Goal: Complete application form

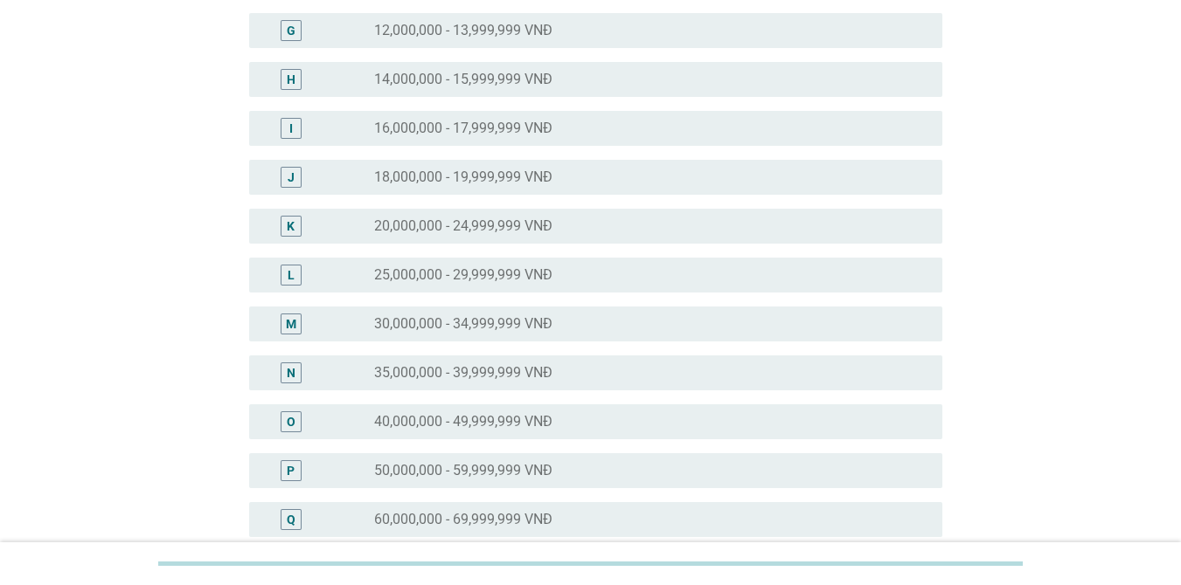
scroll to position [437, 0]
click at [498, 268] on label "25,000,000 - 29,999,999 VNĐ" at bounding box center [463, 273] width 178 height 17
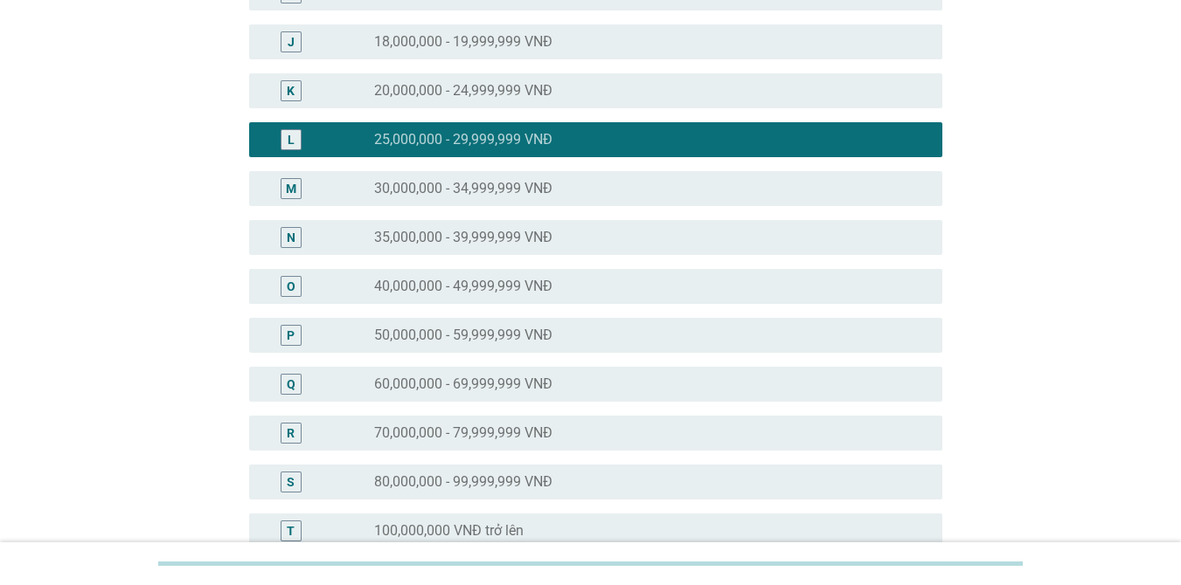
scroll to position [807, 0]
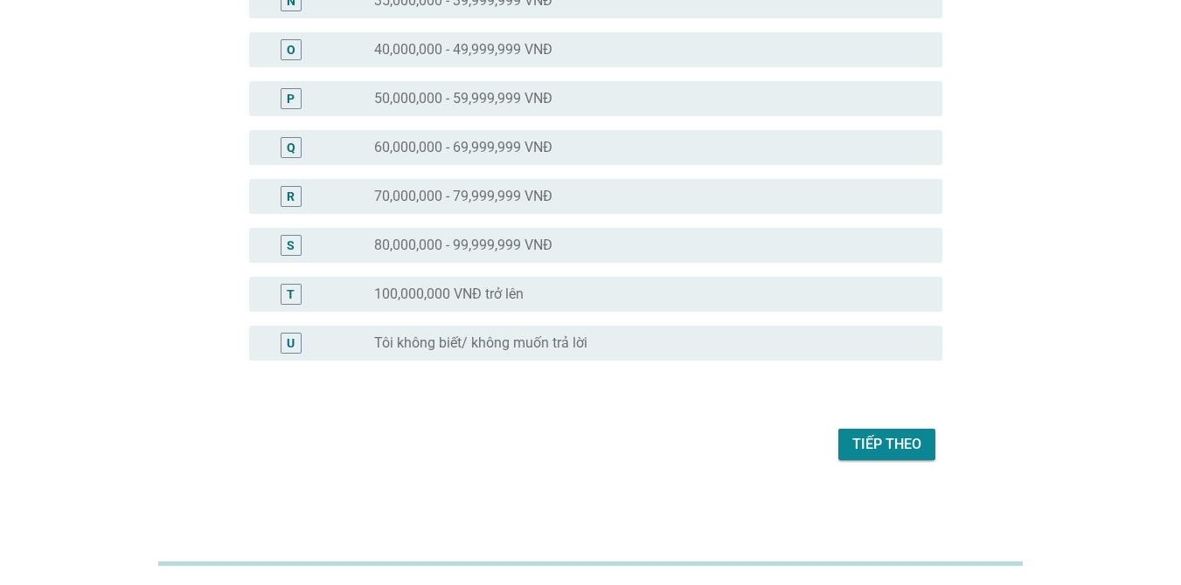
click at [905, 440] on div "Tiếp theo" at bounding box center [886, 444] width 69 height 21
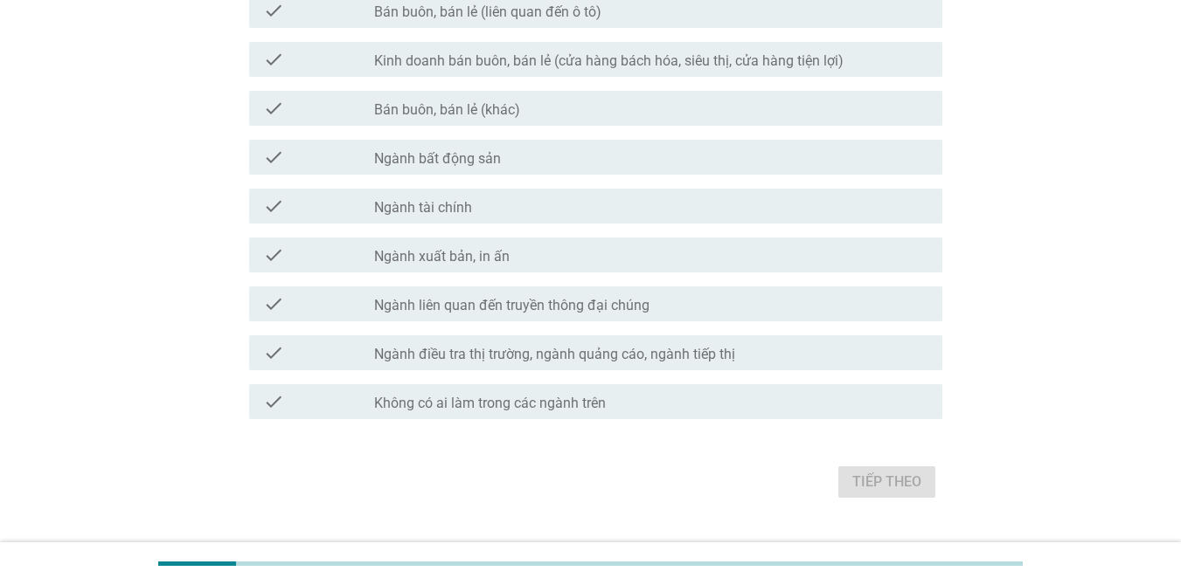
scroll to position [843, 0]
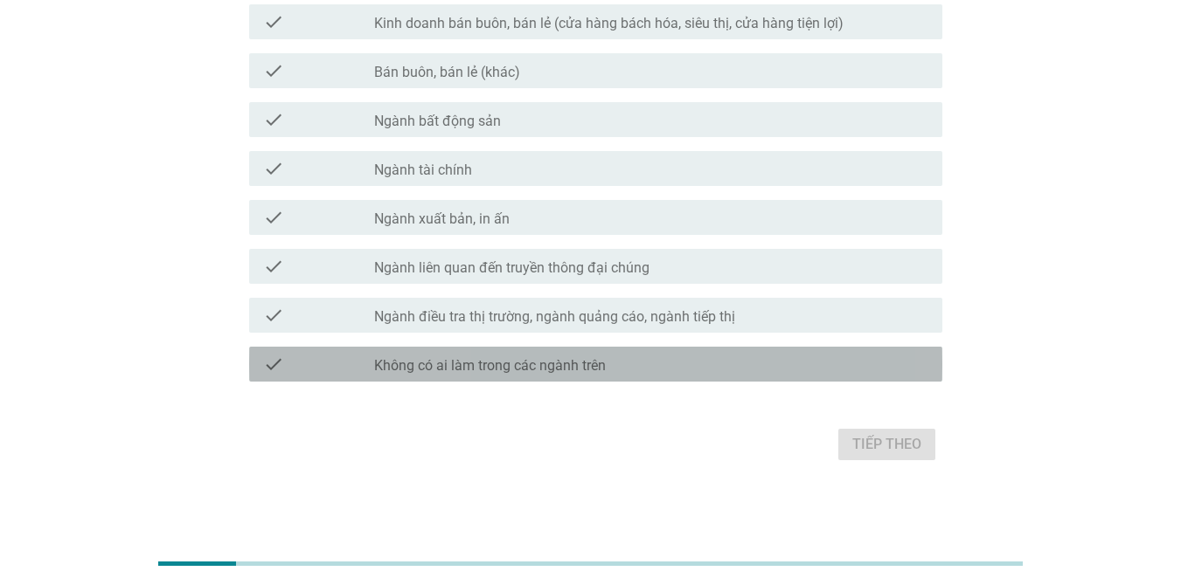
click at [624, 362] on div "check_box_outline_blank Không có ai làm trong các ngành trên" at bounding box center [651, 364] width 554 height 21
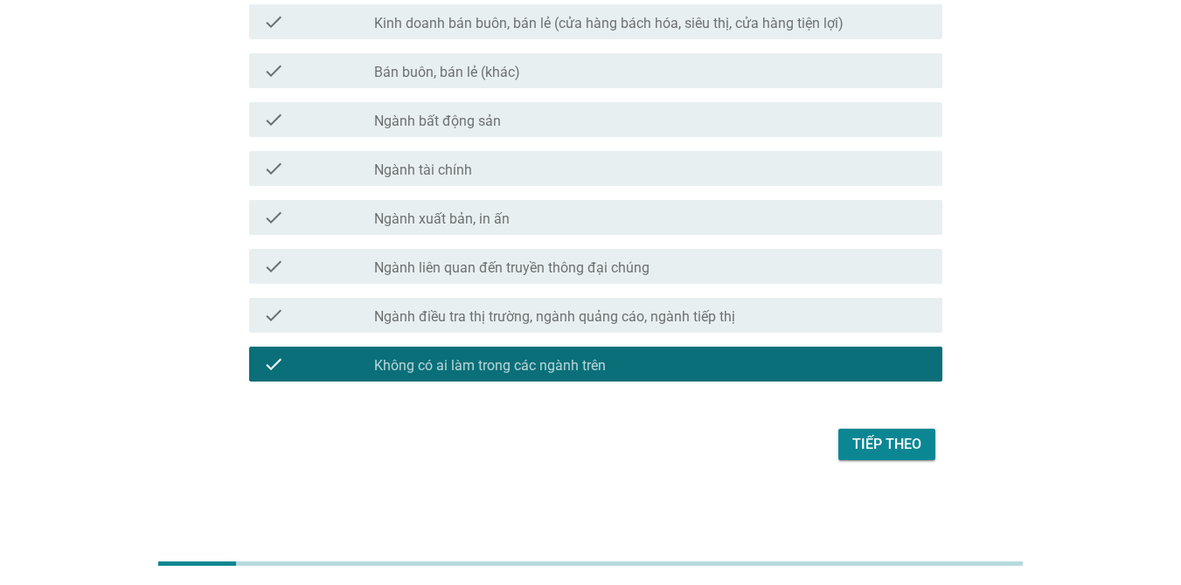
click at [894, 444] on div "Tiếp theo" at bounding box center [886, 444] width 69 height 21
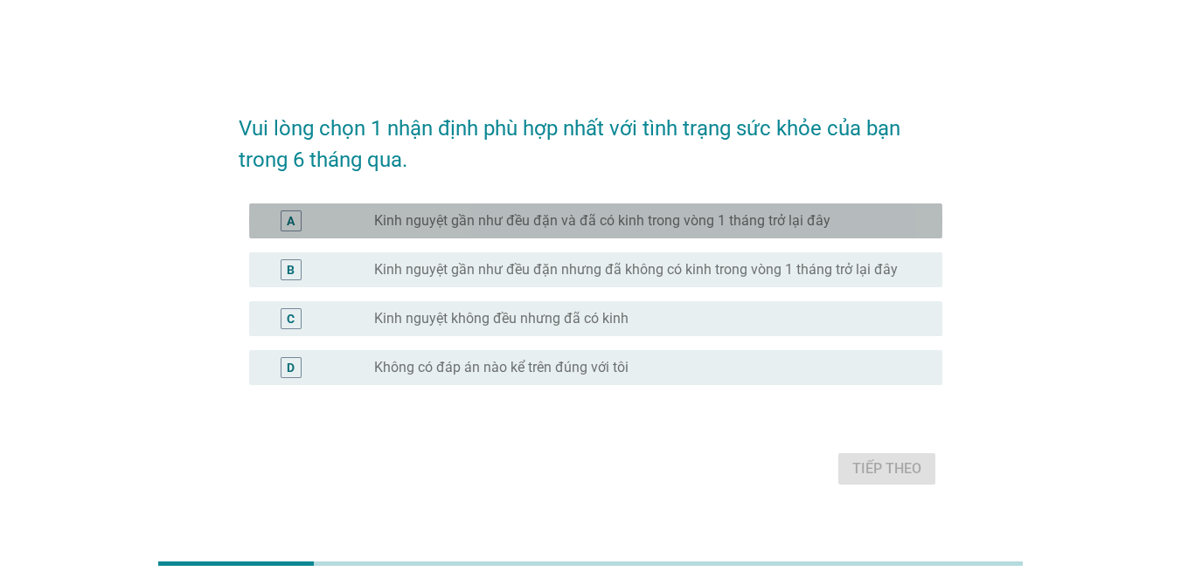
click at [604, 218] on label "Kinh nguyệt gần như đều đặn và đã có kinh trong vòng 1 tháng trở lại đây" at bounding box center [602, 220] width 456 height 17
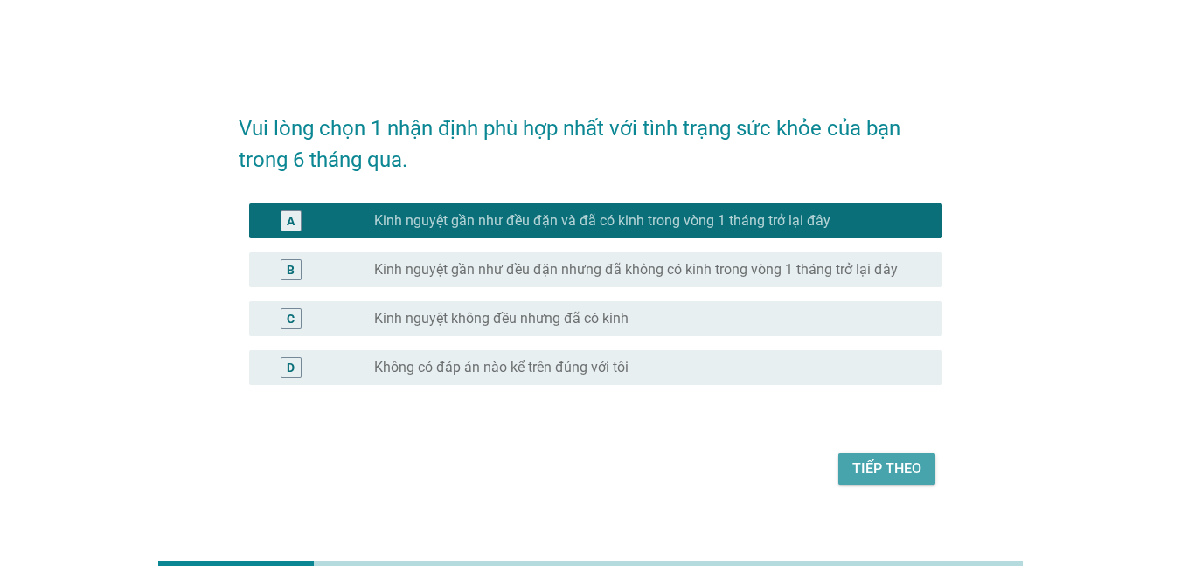
click at [881, 479] on div "Tiếp theo" at bounding box center [886, 469] width 69 height 21
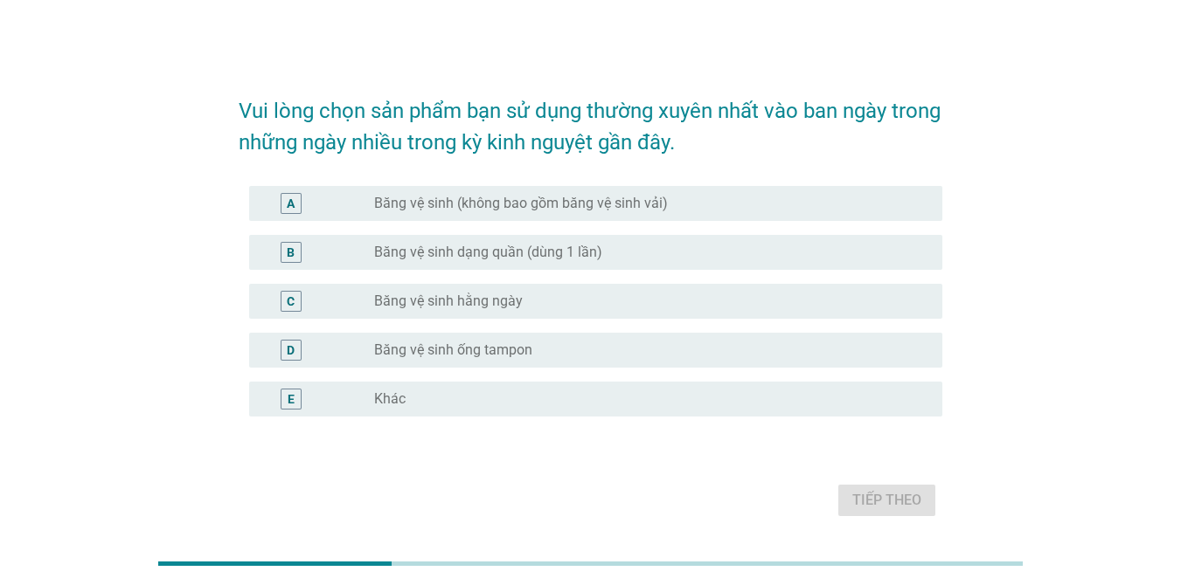
click at [533, 205] on label "Băng vệ sinh (không bao gồm băng vệ sinh vải)" at bounding box center [521, 203] width 294 height 17
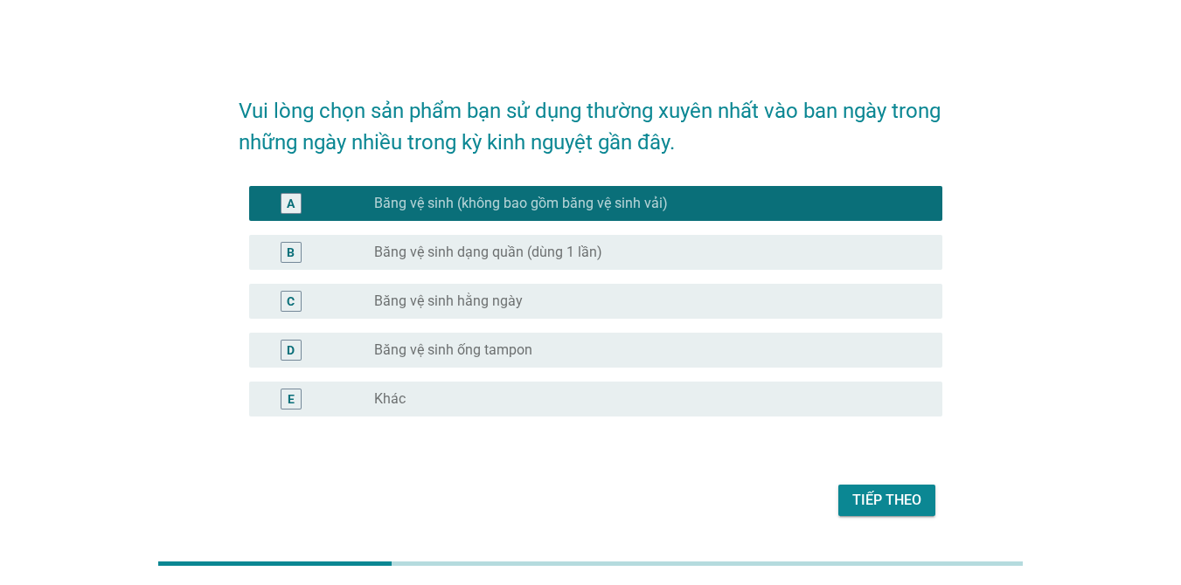
click at [882, 498] on div "Tiếp theo" at bounding box center [886, 500] width 69 height 21
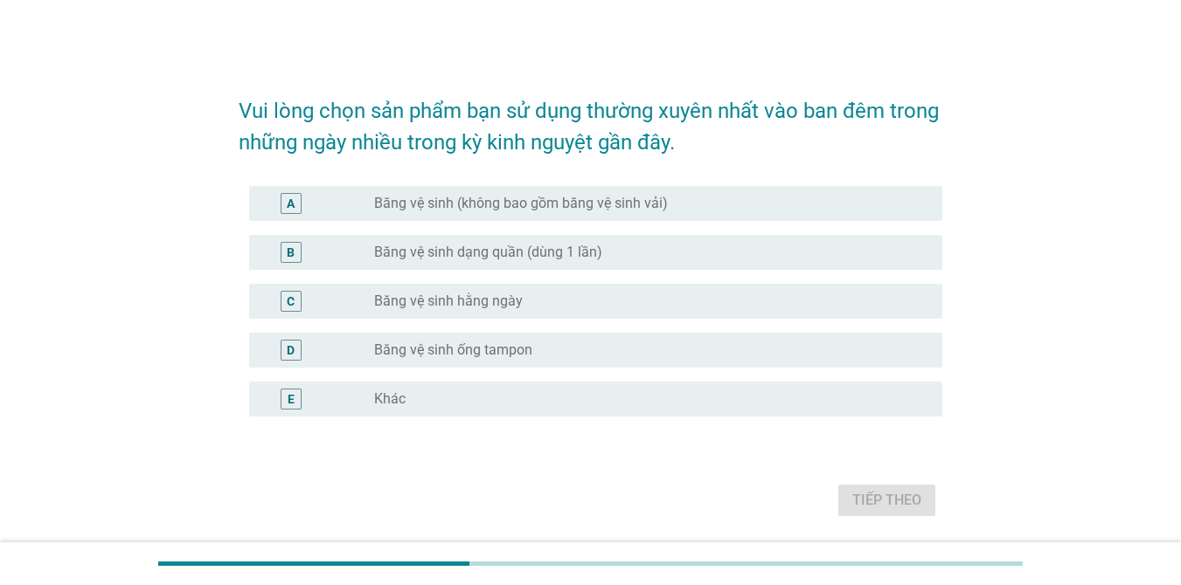
click at [532, 193] on div "radio_button_unchecked Băng vệ sinh (không bao gồm băng vệ sinh vải)" at bounding box center [651, 203] width 554 height 21
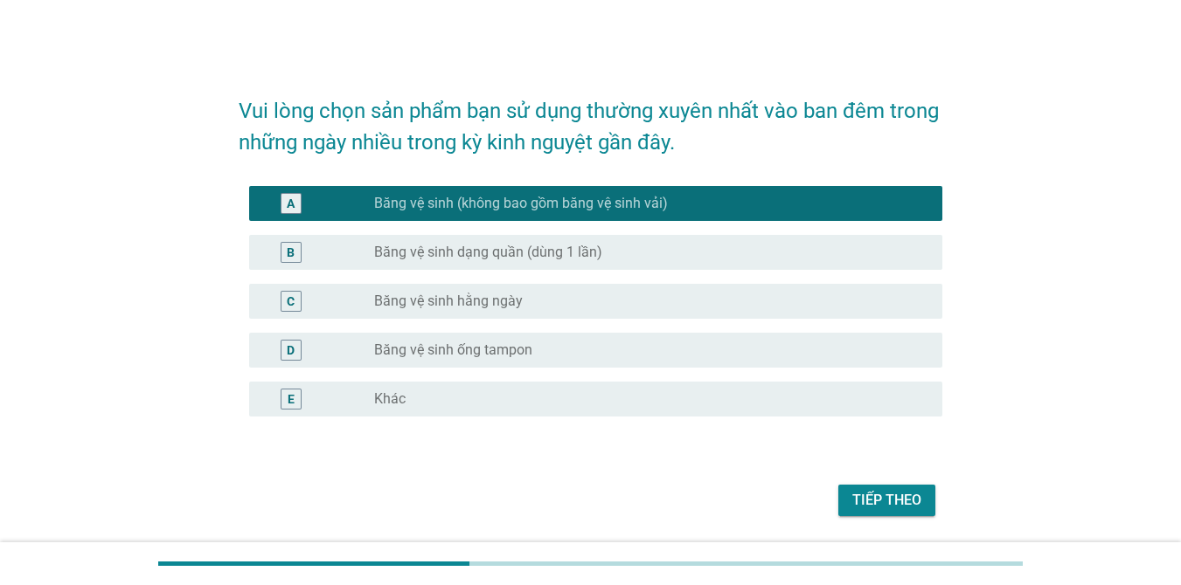
click at [873, 506] on div "Tiếp theo" at bounding box center [886, 500] width 69 height 21
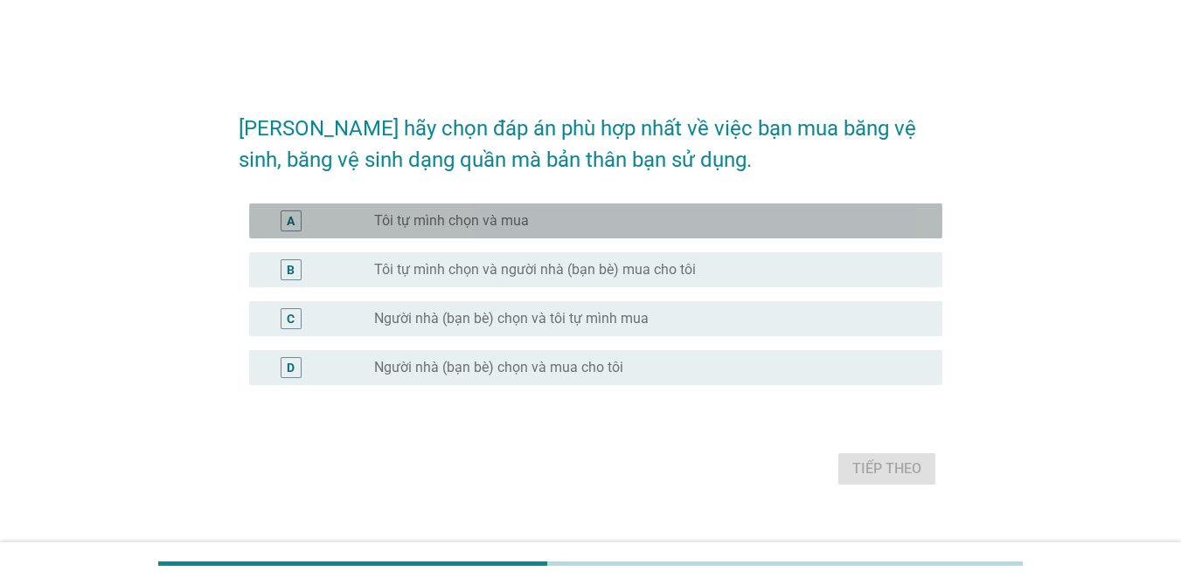
click at [515, 221] on label "Tôi tự mình chọn và mua" at bounding box center [451, 220] width 155 height 17
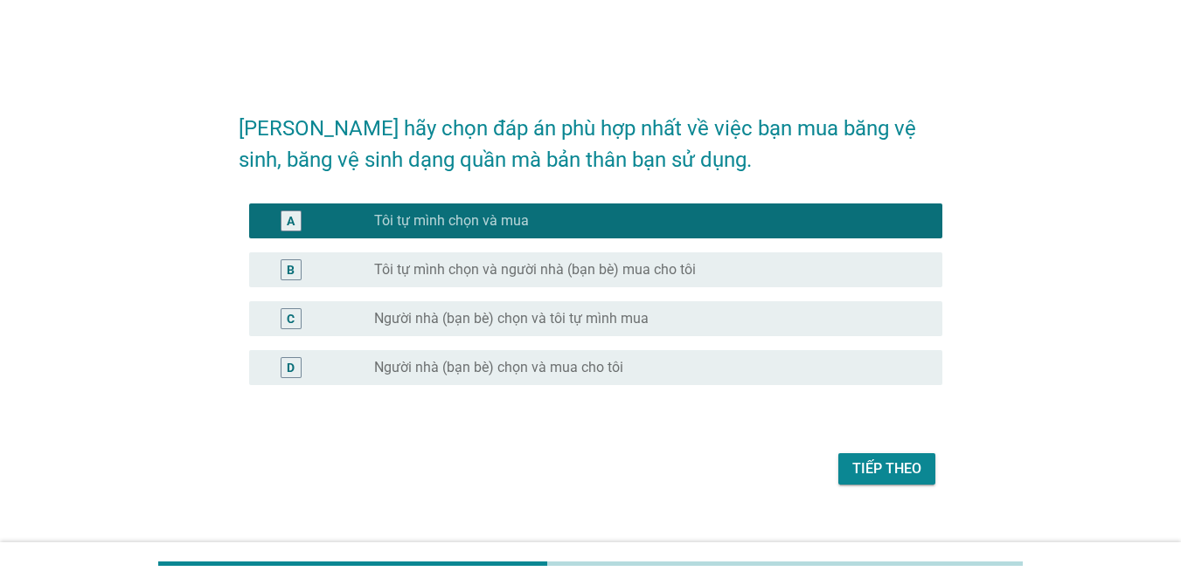
click at [904, 475] on div "Tiếp theo" at bounding box center [886, 469] width 69 height 21
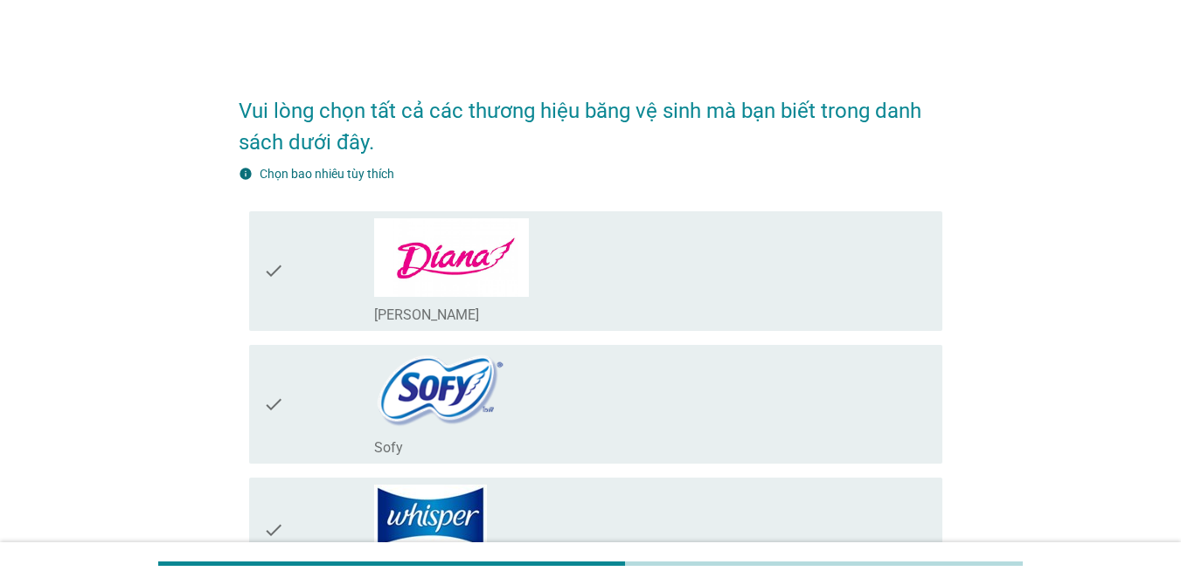
click at [416, 209] on div "check check_box_outline_blank Diana" at bounding box center [590, 271] width 703 height 134
click at [465, 273] on img at bounding box center [451, 257] width 153 height 78
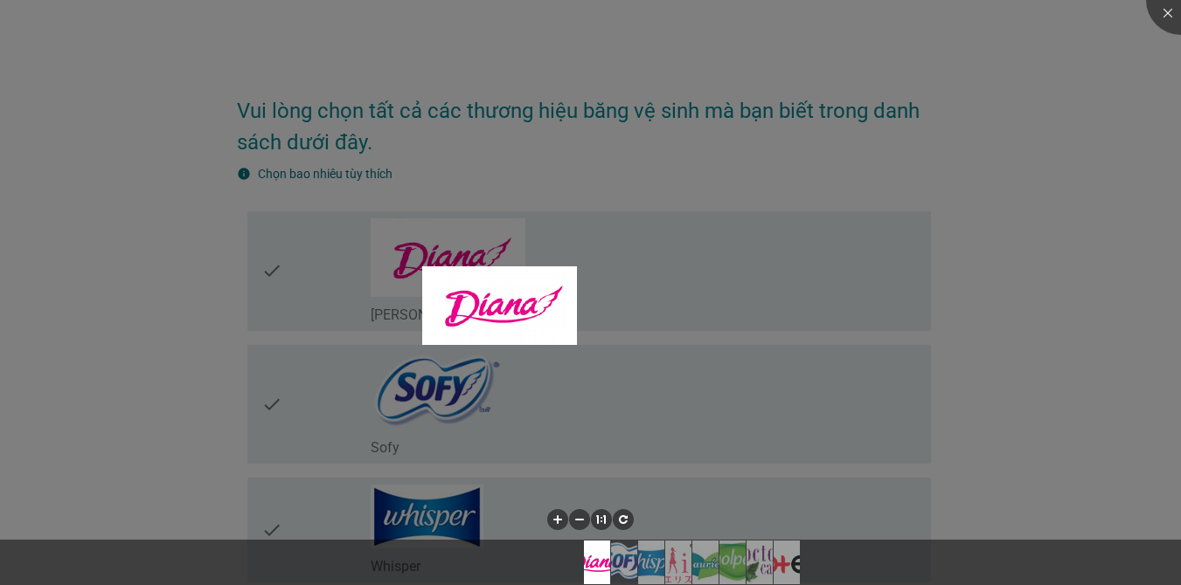
click at [287, 279] on div at bounding box center [590, 292] width 1181 height 585
click at [386, 324] on div at bounding box center [590, 292] width 1181 height 585
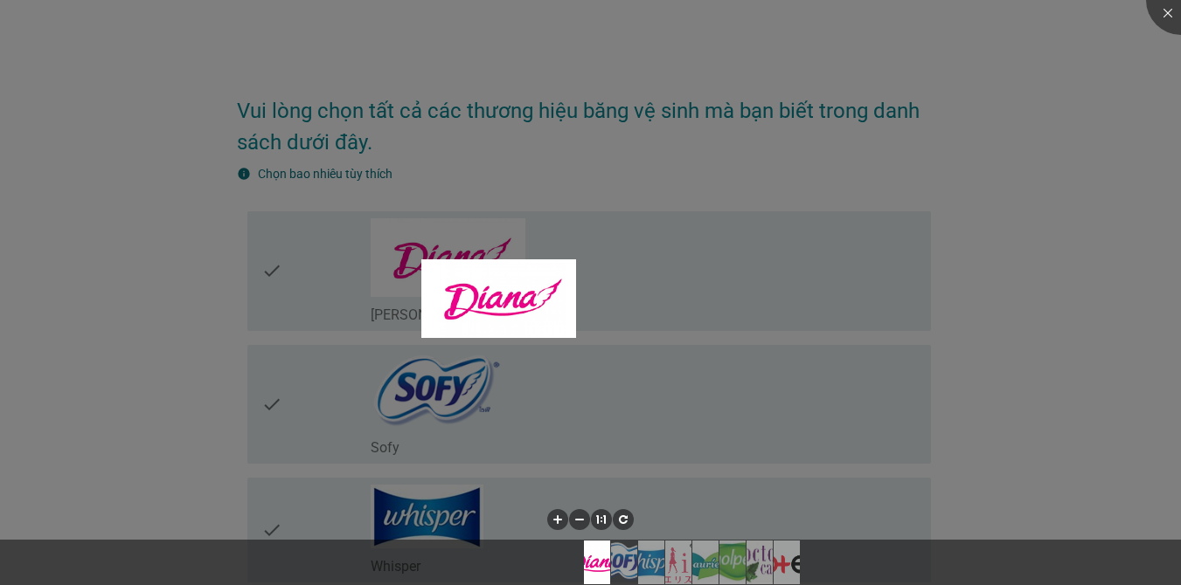
click at [387, 317] on div at bounding box center [590, 292] width 1181 height 585
click at [730, 260] on div at bounding box center [590, 292] width 1181 height 585
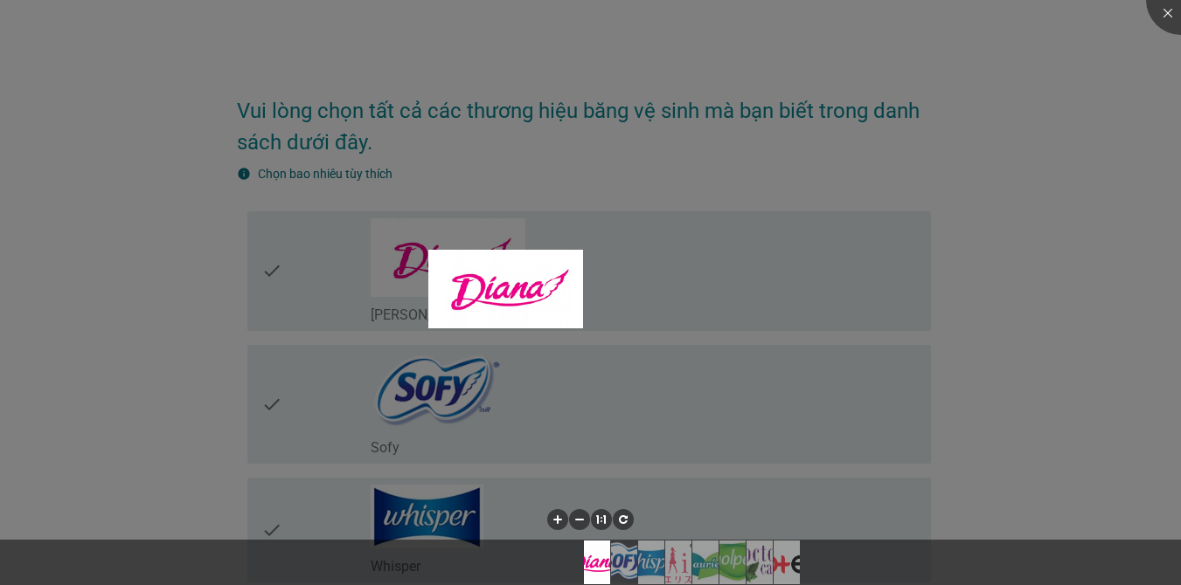
click at [1110, 253] on div at bounding box center [590, 292] width 1181 height 585
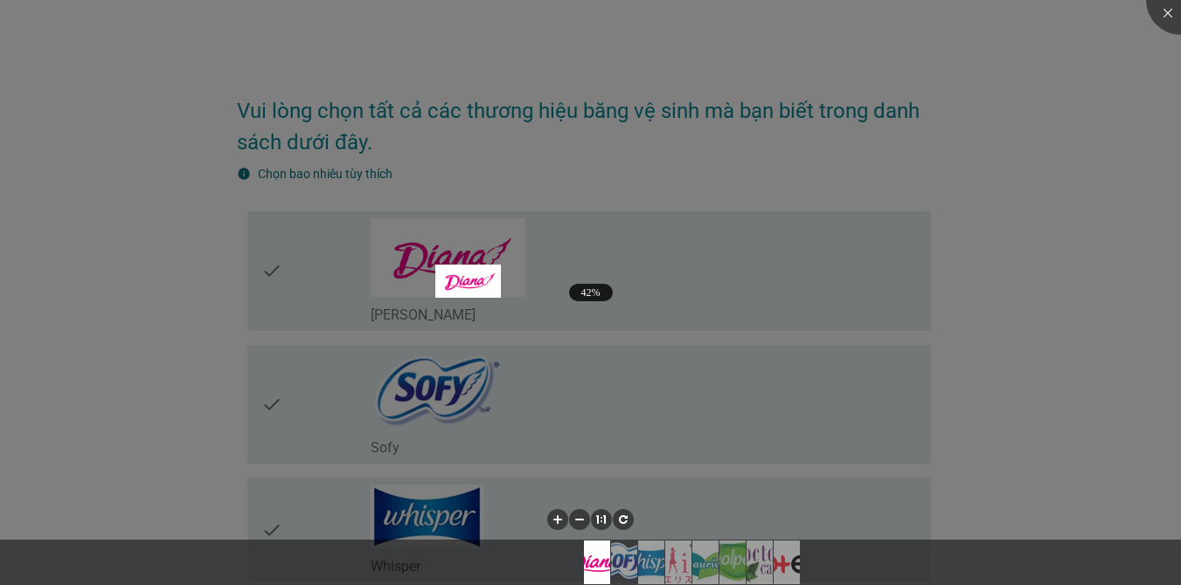
click at [516, 239] on div at bounding box center [590, 292] width 1181 height 585
click at [668, 404] on div at bounding box center [590, 292] width 1181 height 585
click at [621, 517] on li at bounding box center [623, 519] width 21 height 21
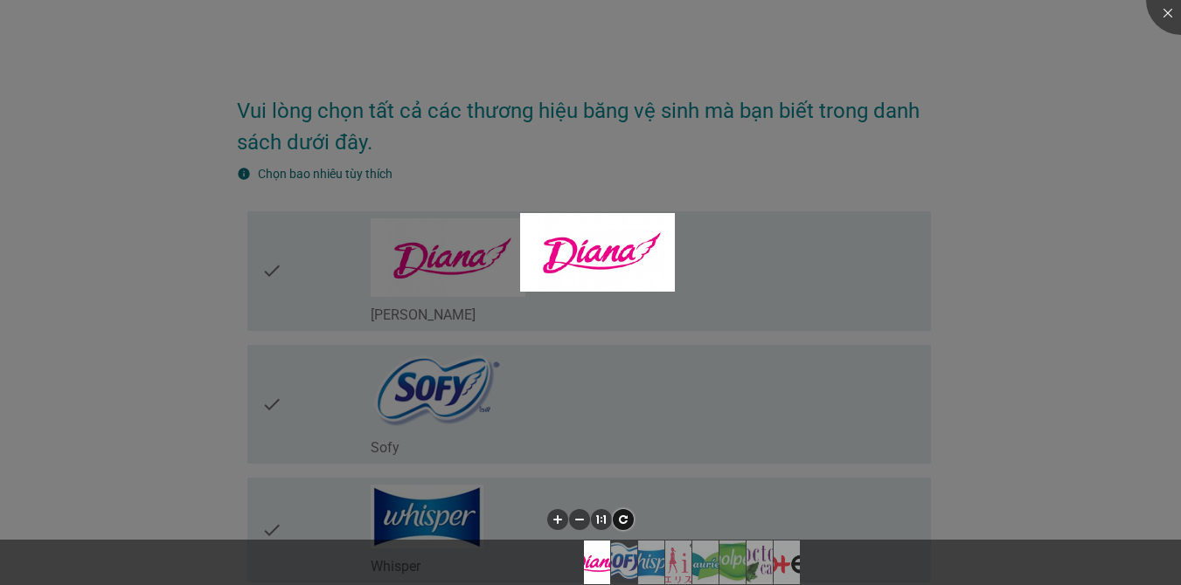
click at [621, 517] on li at bounding box center [623, 519] width 21 height 21
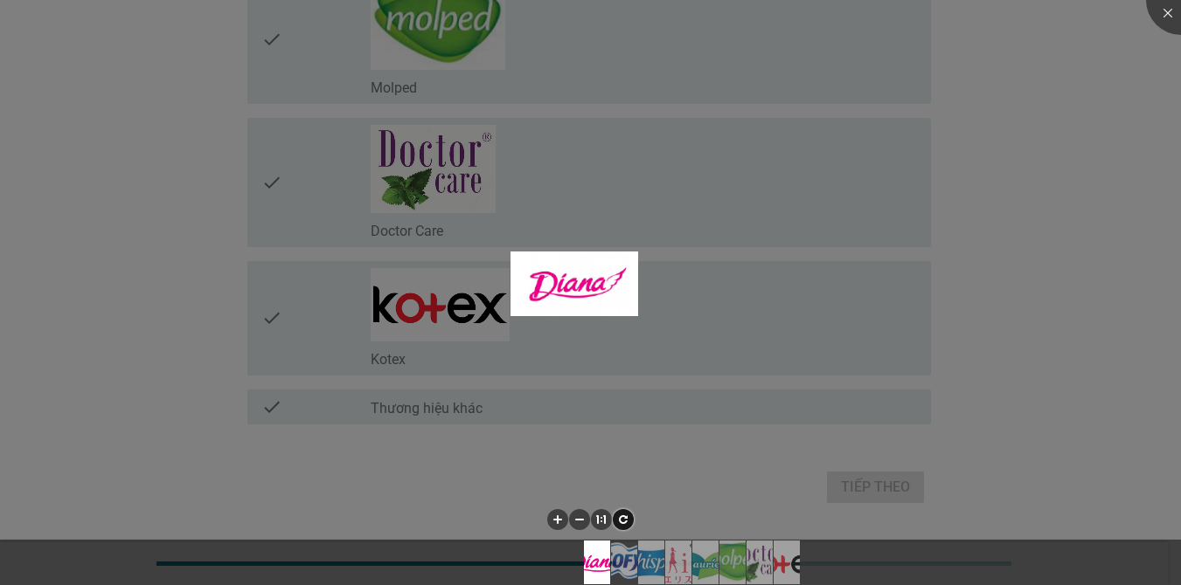
scroll to position [722, 0]
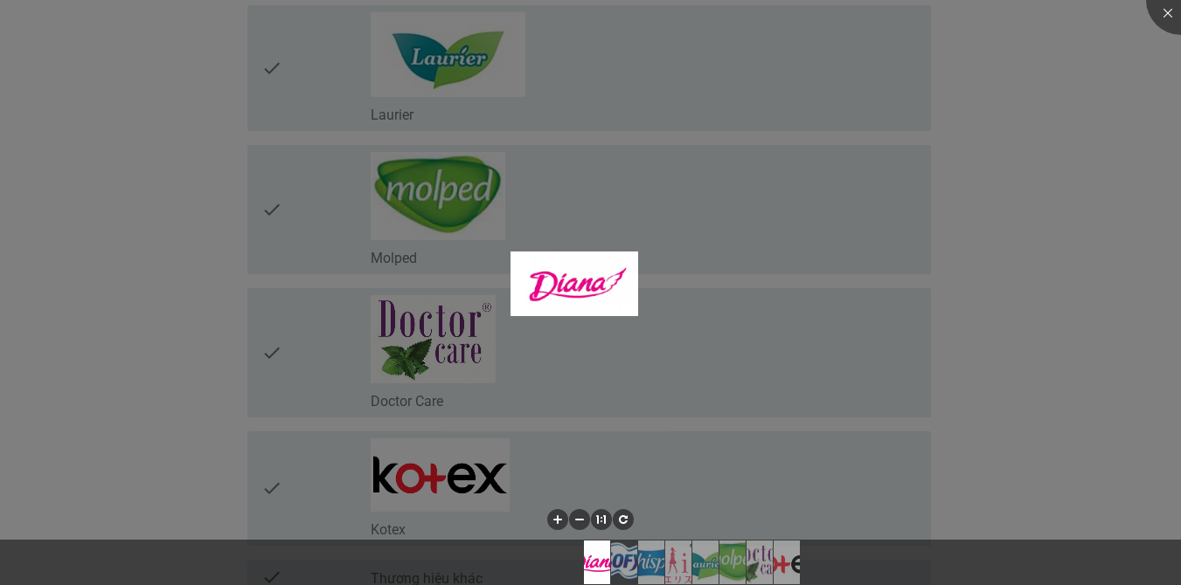
drag, startPoint x: 487, startPoint y: 517, endPoint x: 493, endPoint y: 501, distance: 17.7
click at [488, 513] on div at bounding box center [590, 522] width 1181 height 36
click at [495, 488] on div at bounding box center [590, 292] width 1181 height 585
click at [482, 488] on div at bounding box center [590, 292] width 1181 height 585
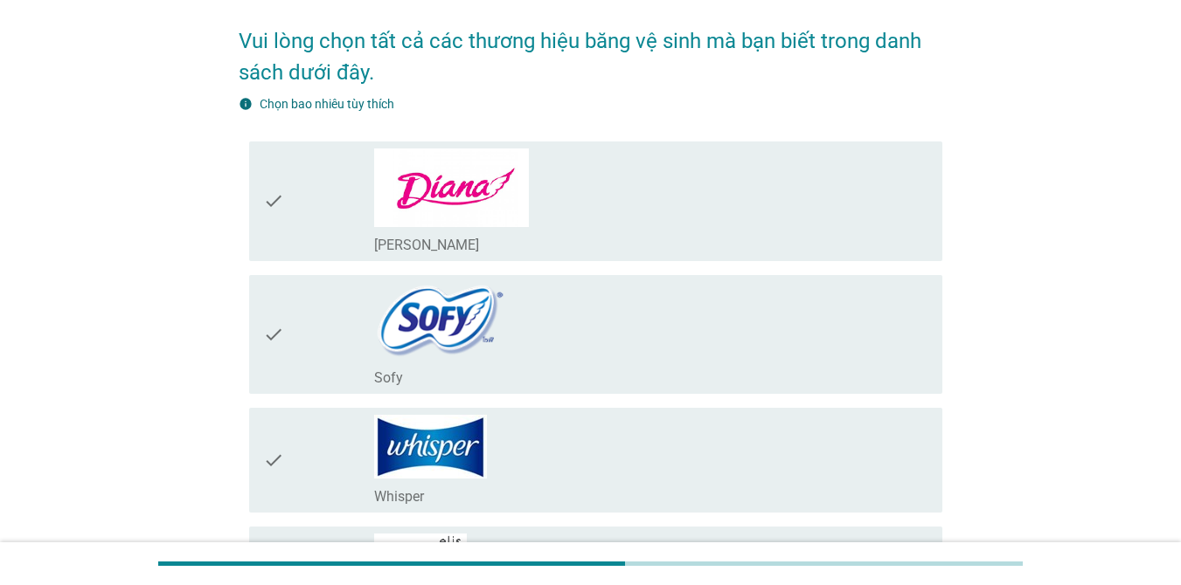
scroll to position [0, 0]
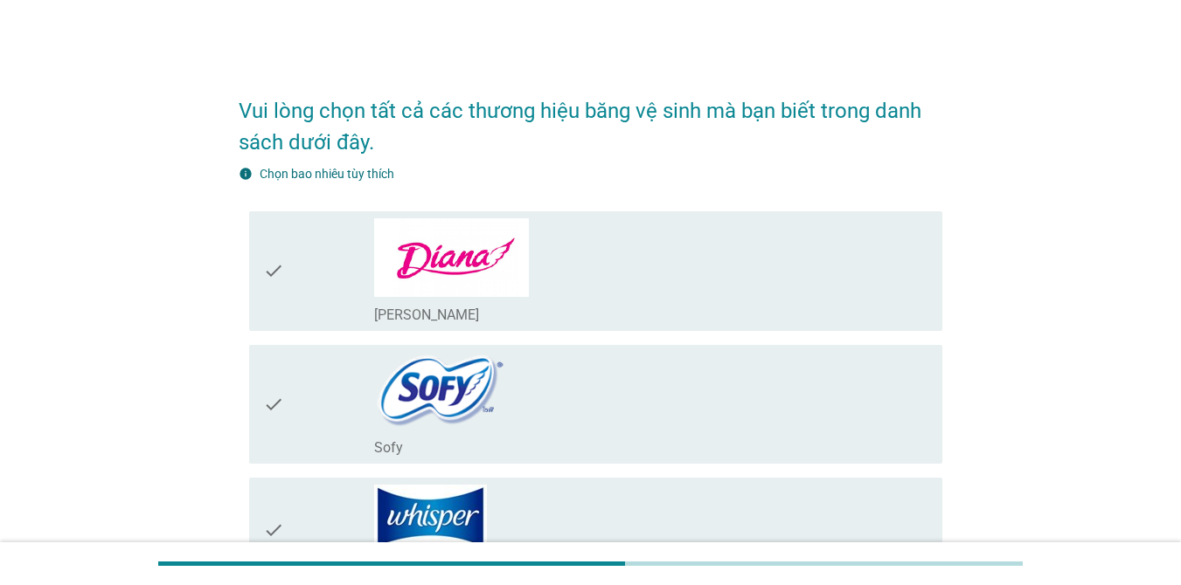
click at [246, 244] on div "check check_box_outline_blank Diana" at bounding box center [590, 271] width 703 height 134
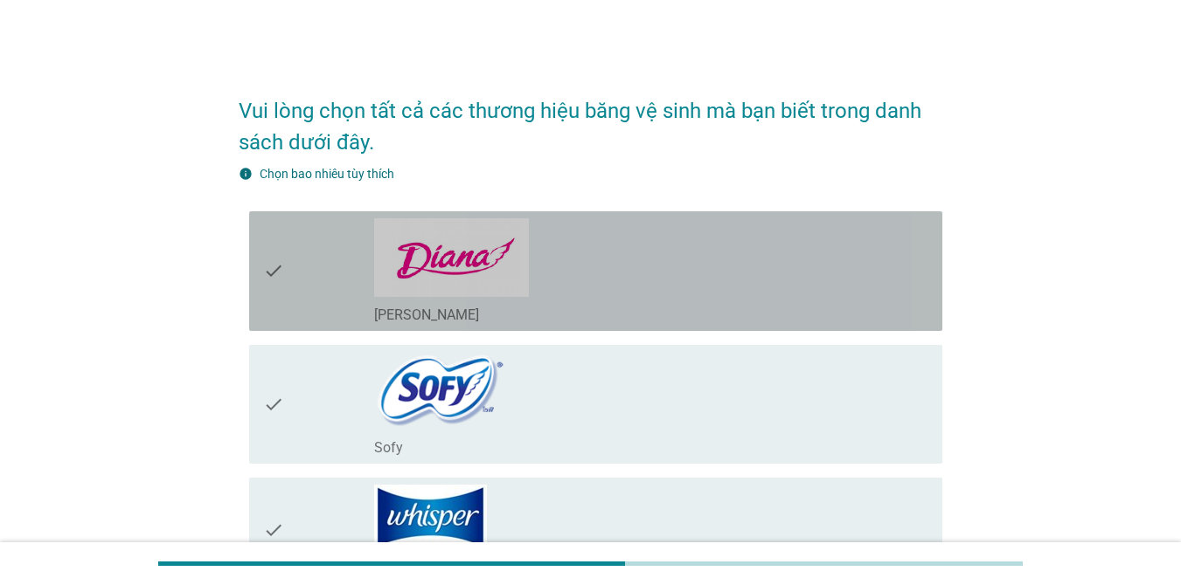
click at [277, 254] on icon "check" at bounding box center [273, 271] width 21 height 106
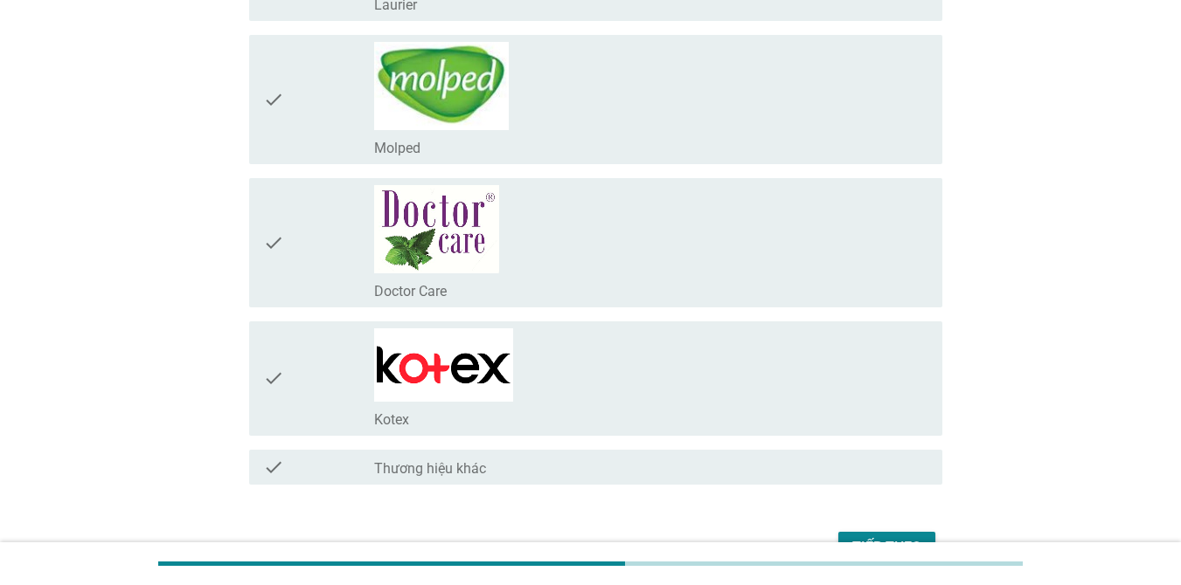
scroll to position [935, 0]
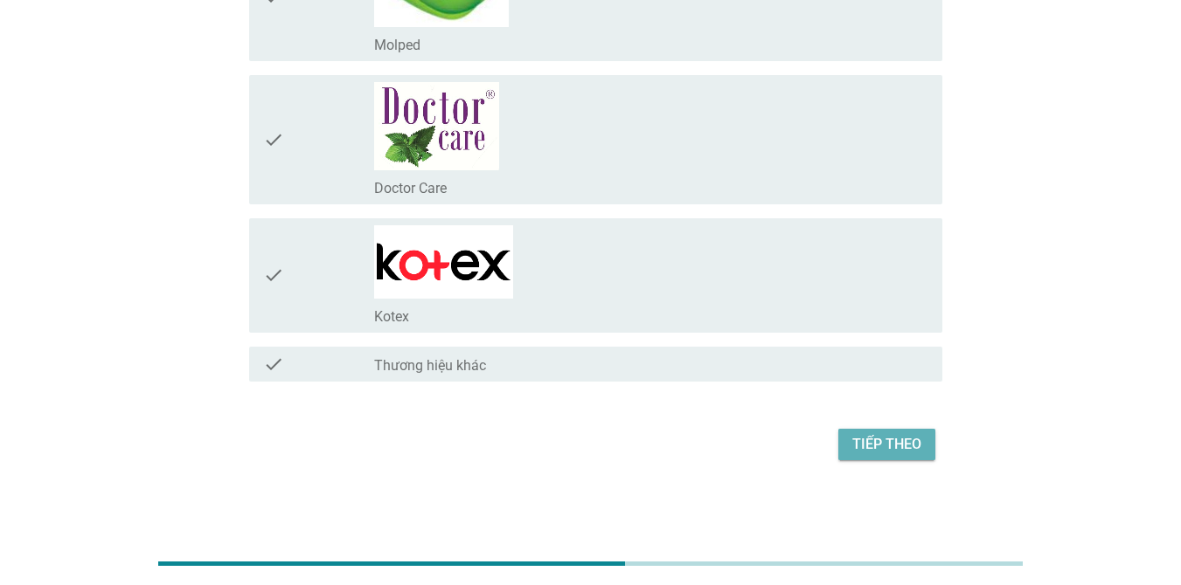
click at [890, 442] on div "Tiếp theo" at bounding box center [886, 444] width 69 height 21
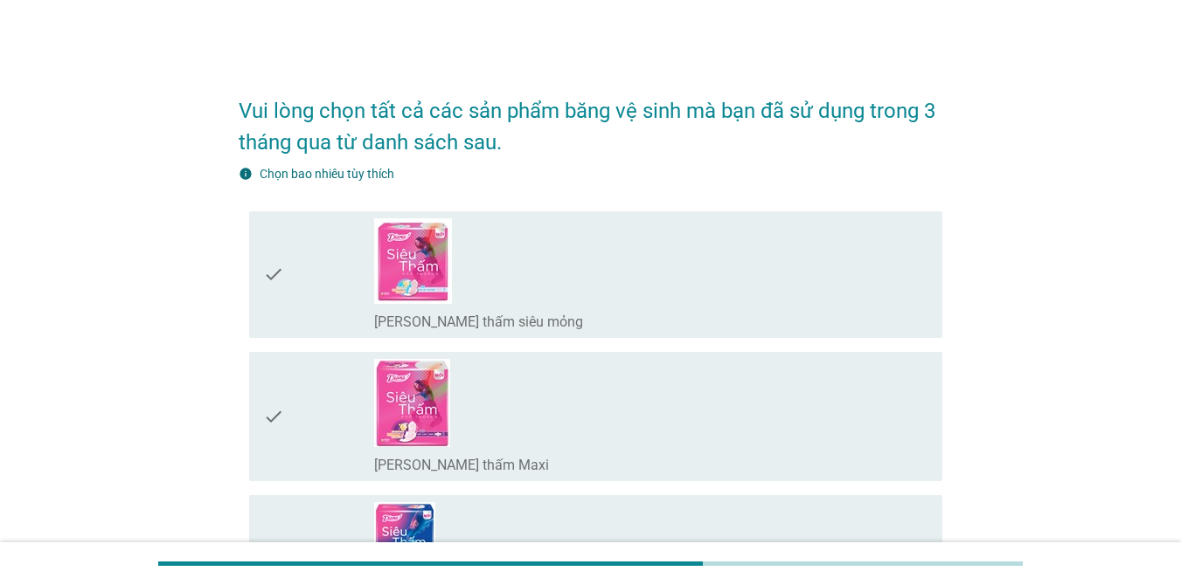
scroll to position [87, 0]
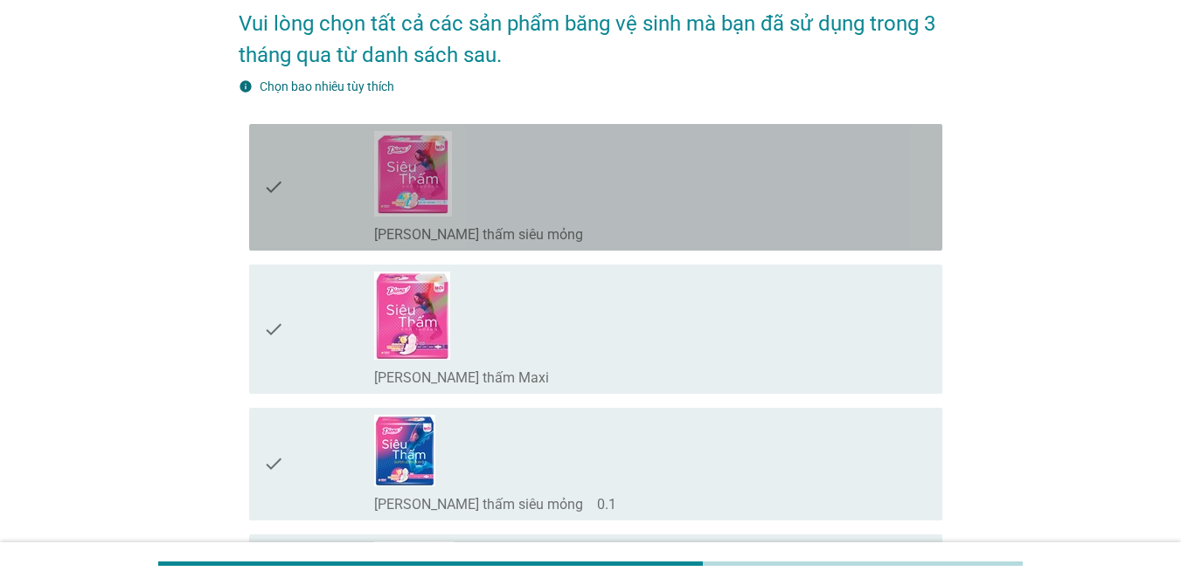
click at [328, 212] on div "check" at bounding box center [318, 187] width 111 height 113
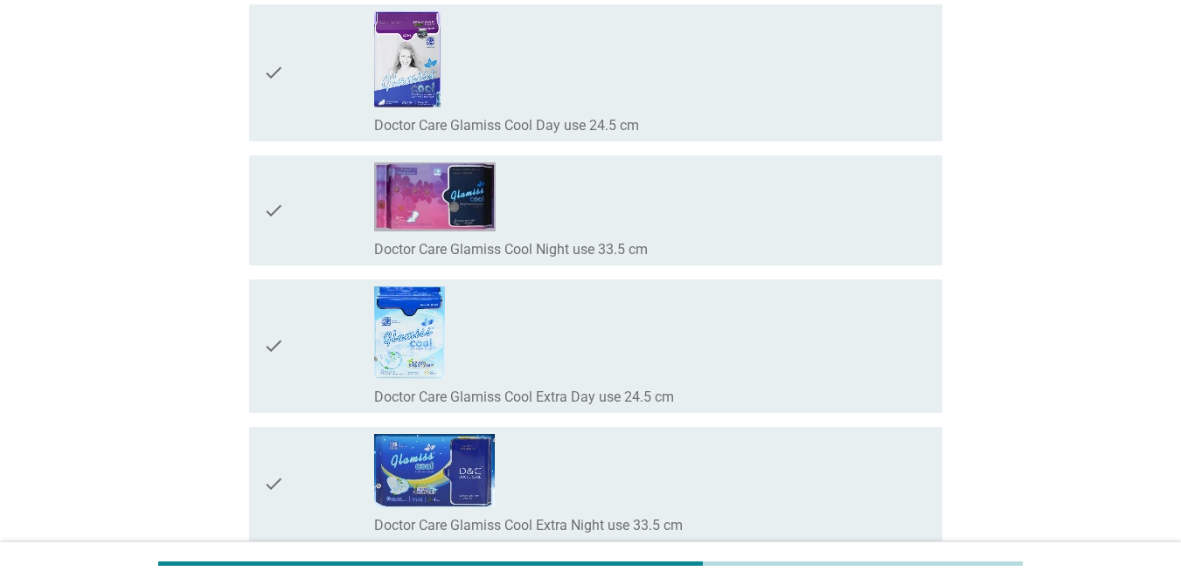
scroll to position [14209, 0]
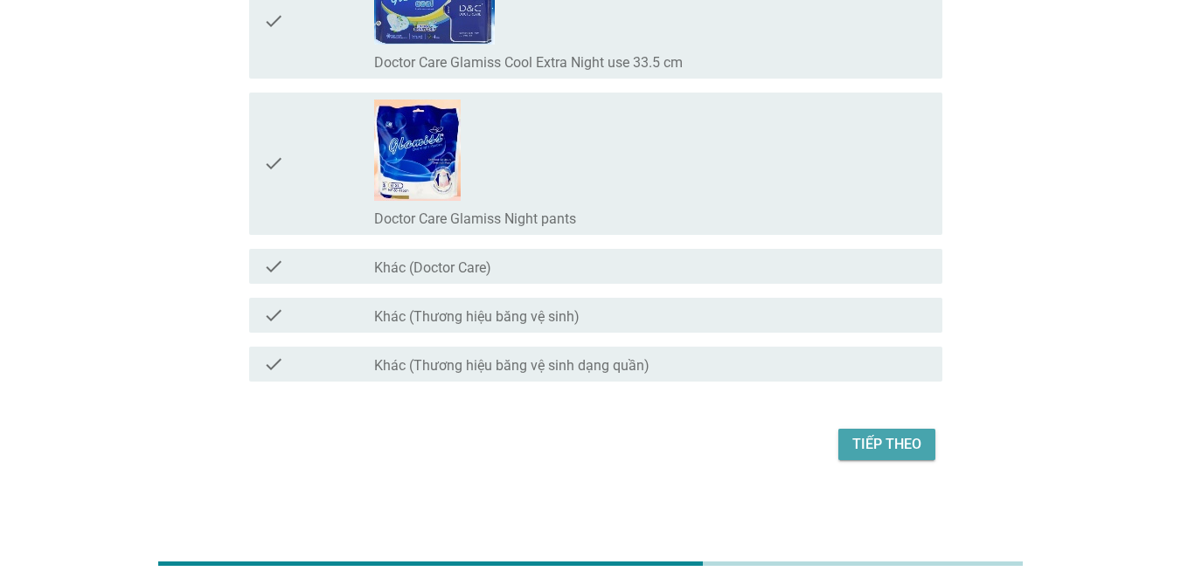
click at [931, 445] on button "Tiếp theo" at bounding box center [886, 444] width 97 height 31
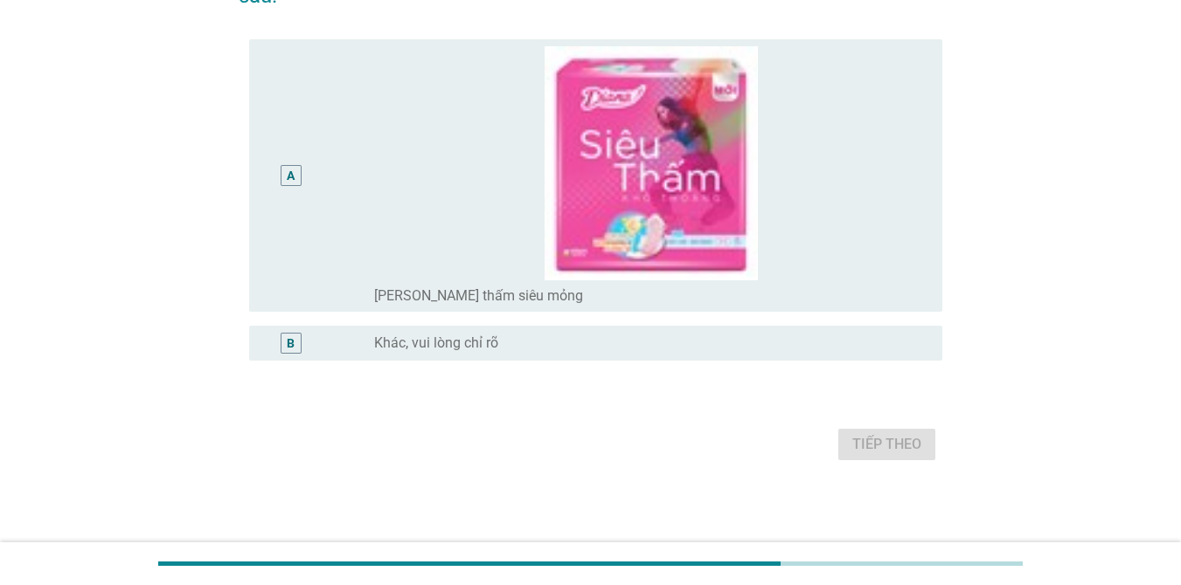
scroll to position [0, 0]
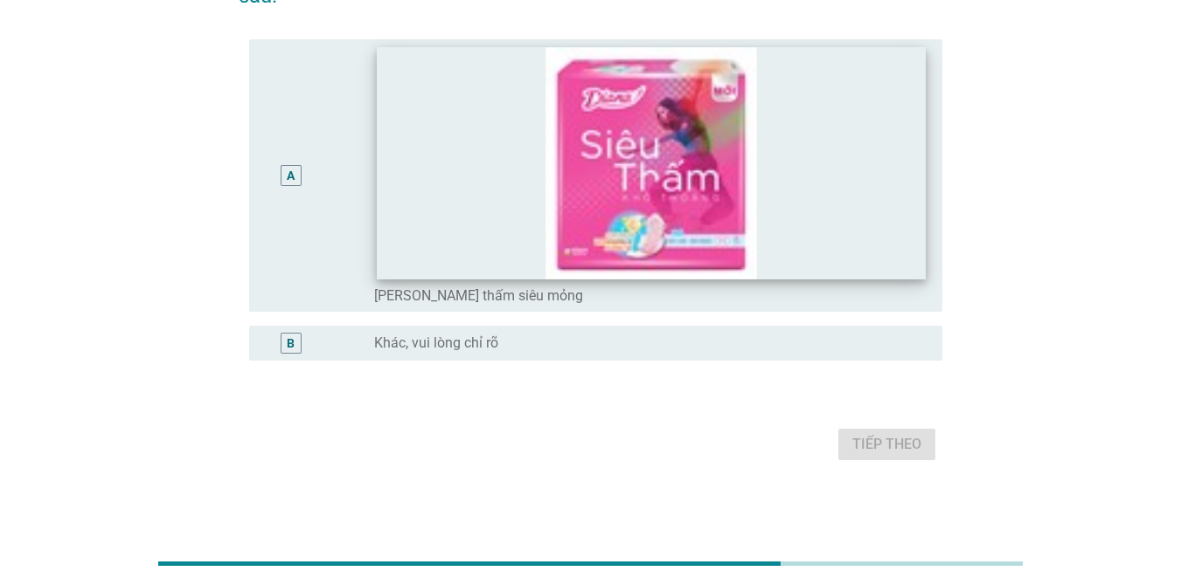
click at [400, 235] on img at bounding box center [651, 163] width 549 height 232
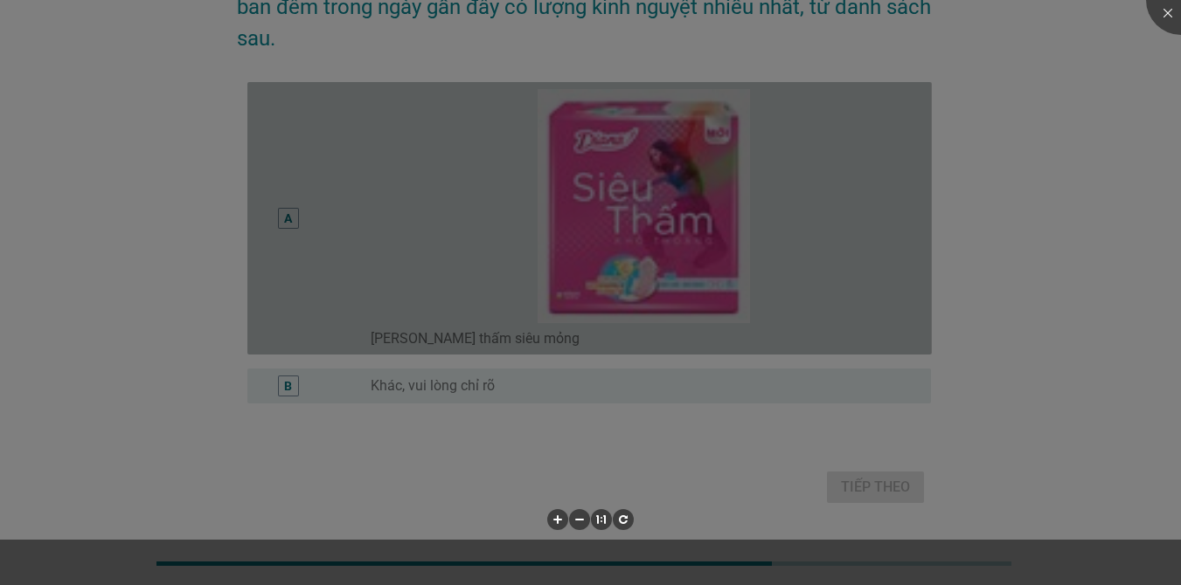
scroll to position [135, 0]
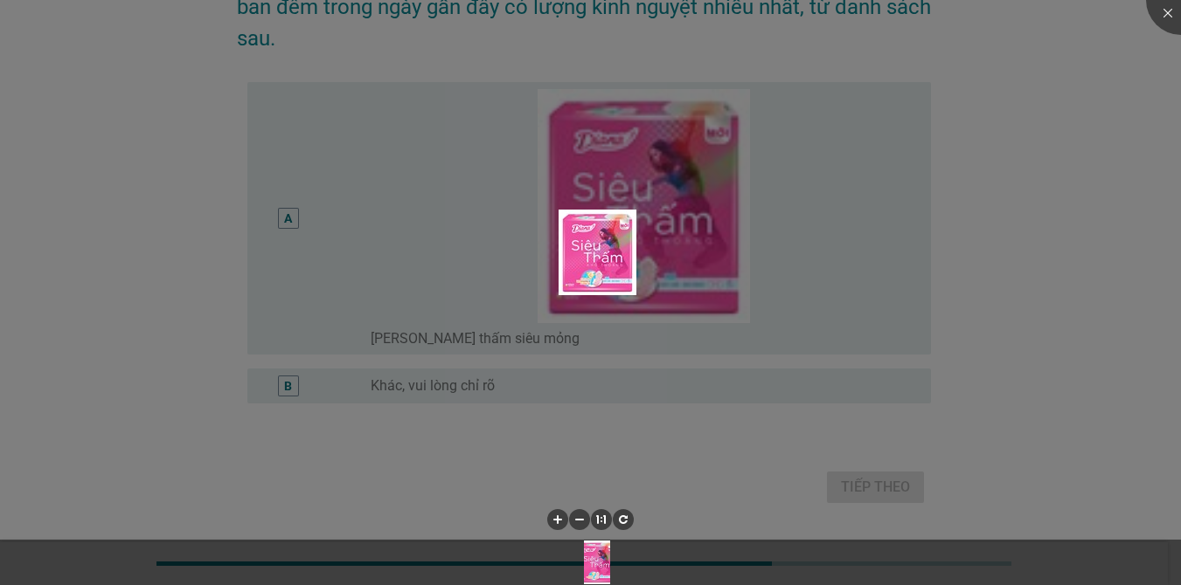
click at [902, 311] on div at bounding box center [590, 292] width 1181 height 585
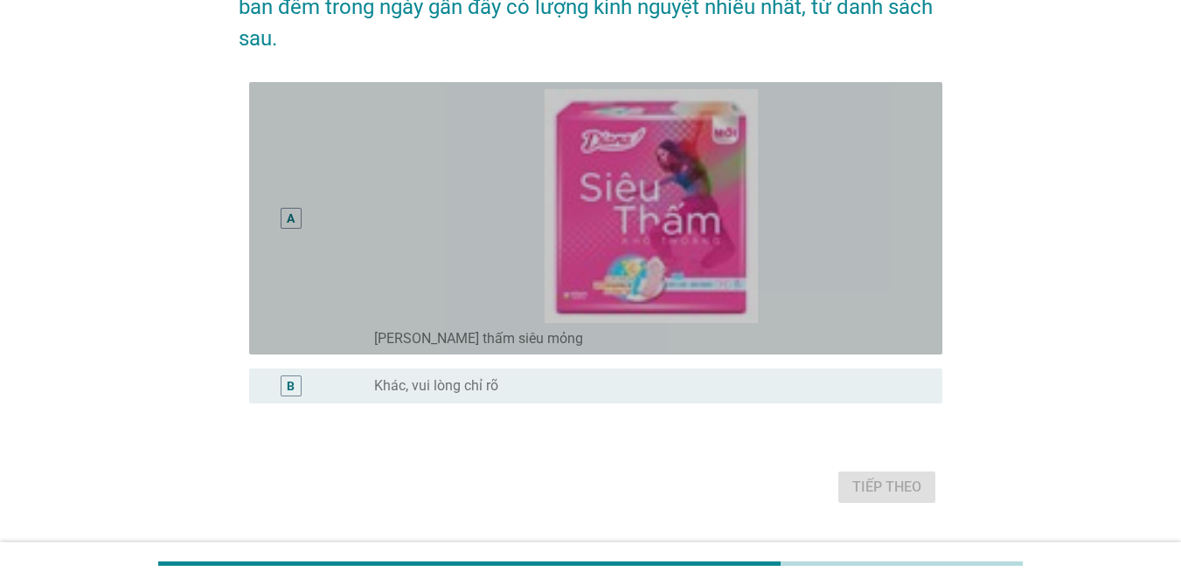
click at [897, 314] on img at bounding box center [651, 206] width 554 height 234
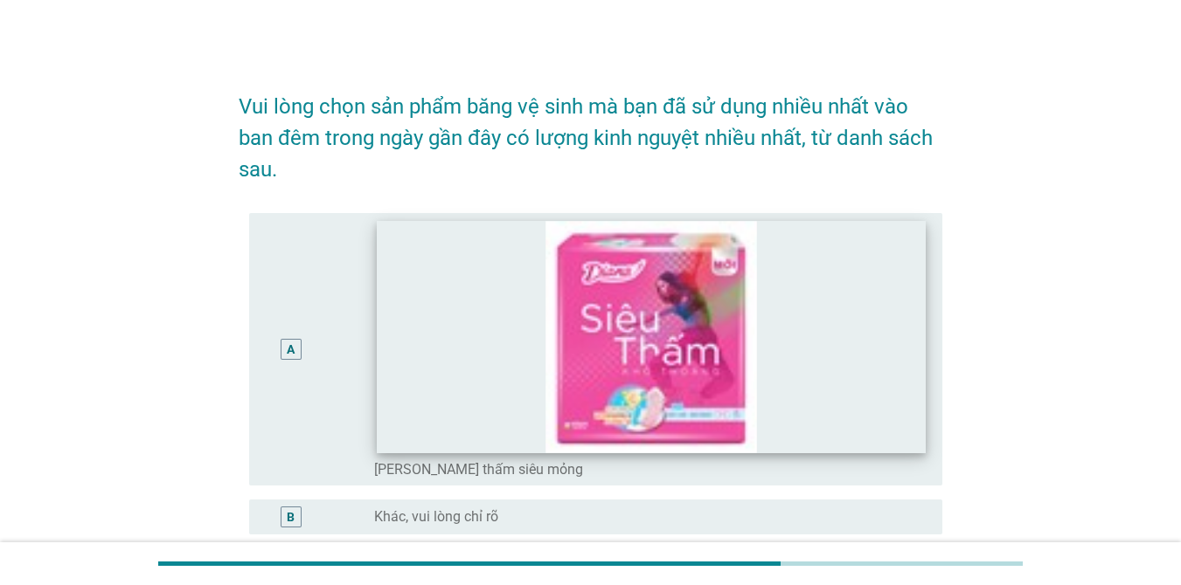
scroll to position [0, 0]
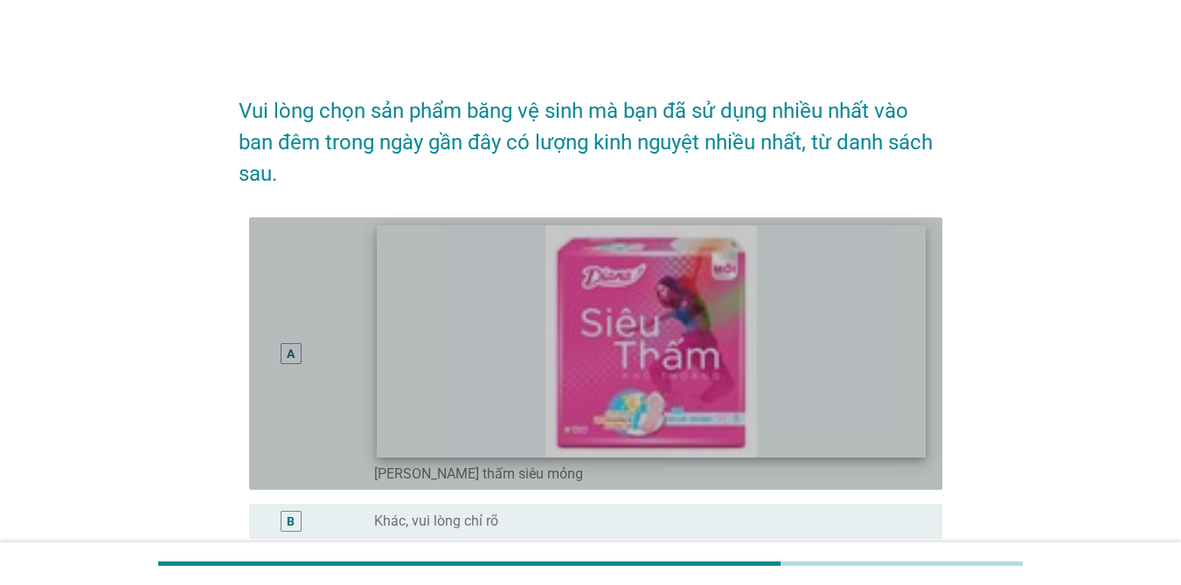
click at [665, 374] on img at bounding box center [651, 341] width 549 height 232
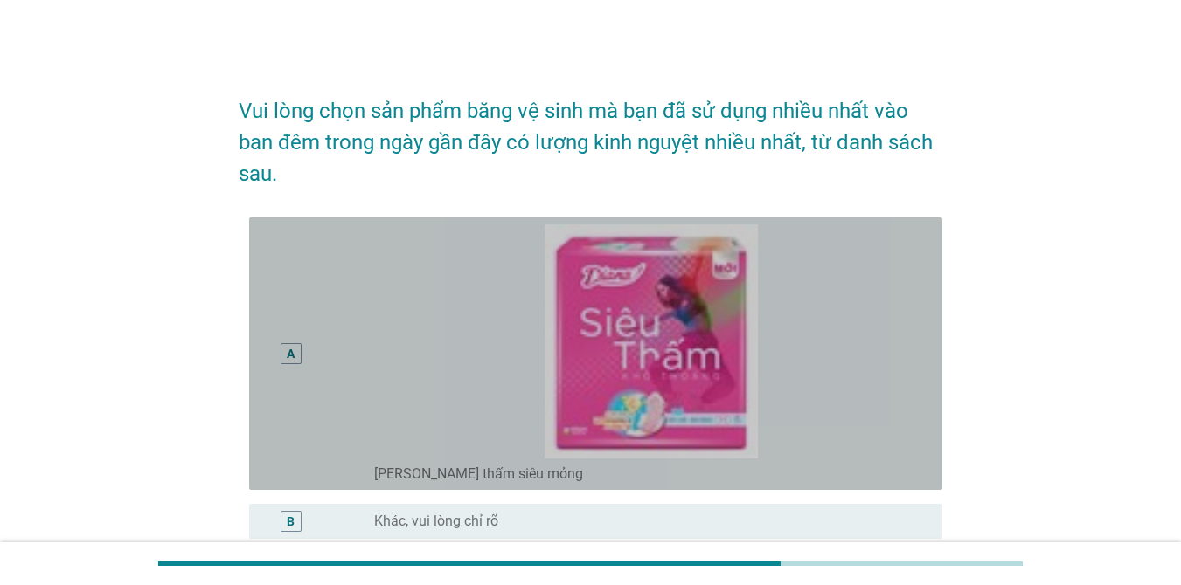
click at [287, 352] on div "A" at bounding box center [291, 353] width 8 height 18
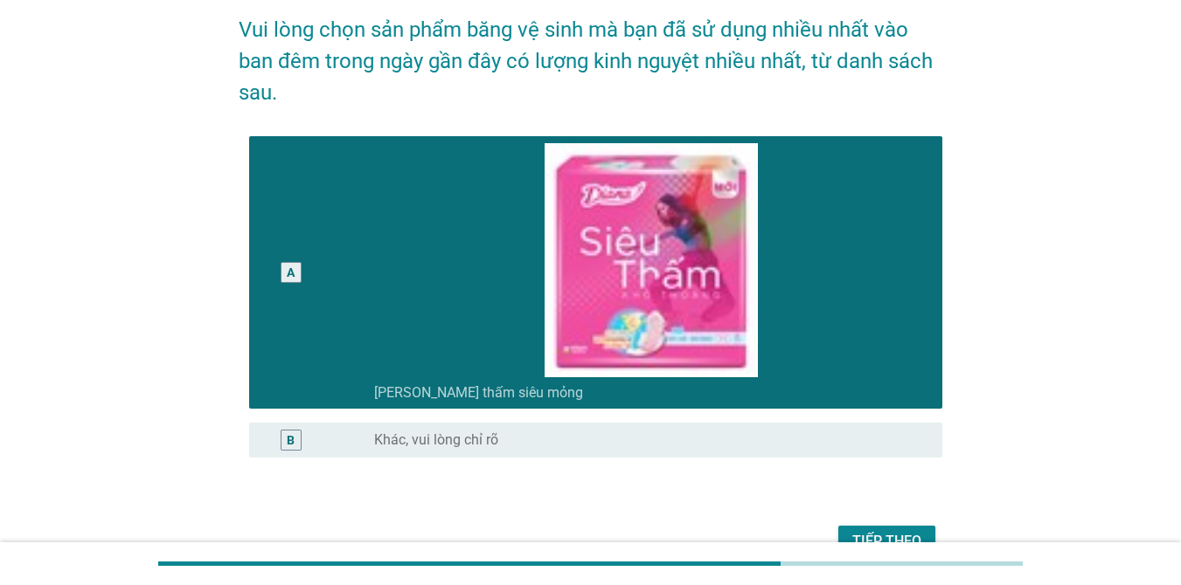
scroll to position [178, 0]
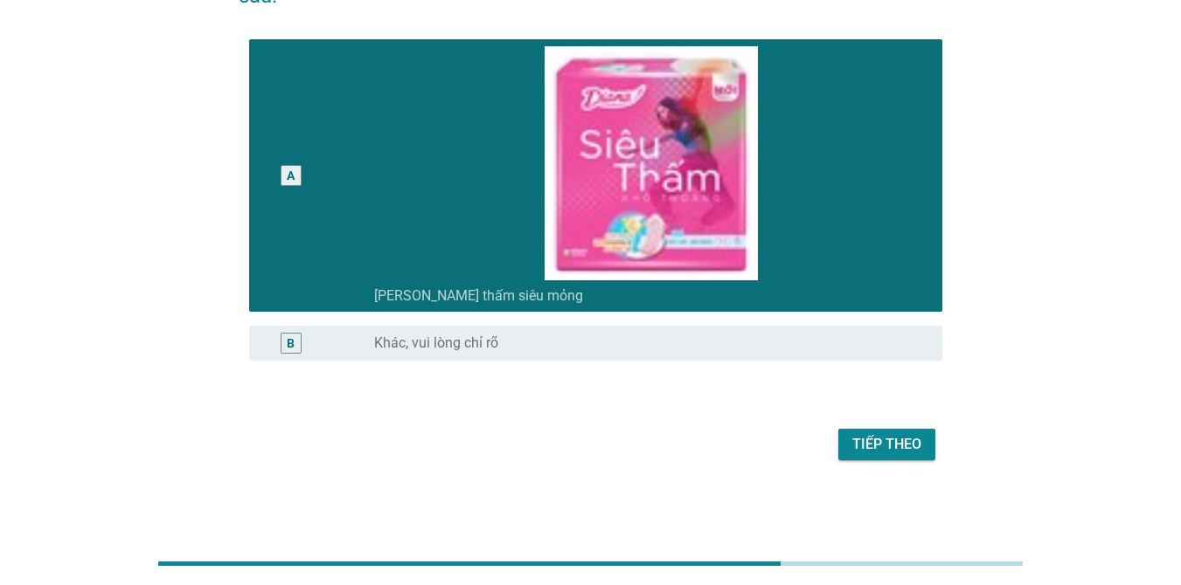
click at [889, 442] on div "Tiếp theo" at bounding box center [886, 444] width 69 height 21
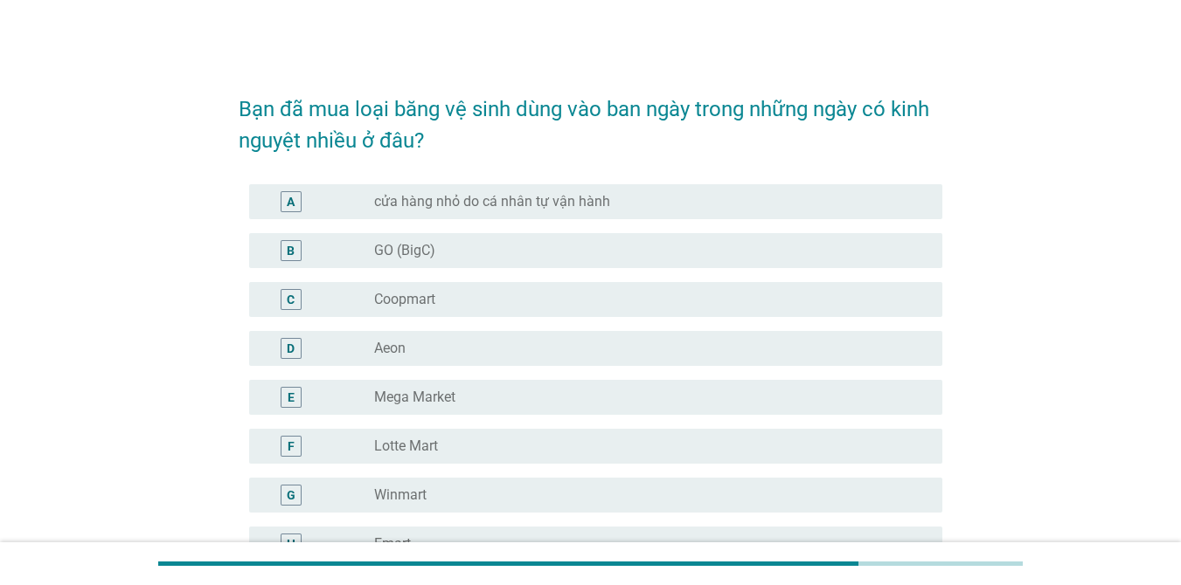
scroll to position [0, 0]
click at [280, 202] on div "A" at bounding box center [290, 203] width 21 height 21
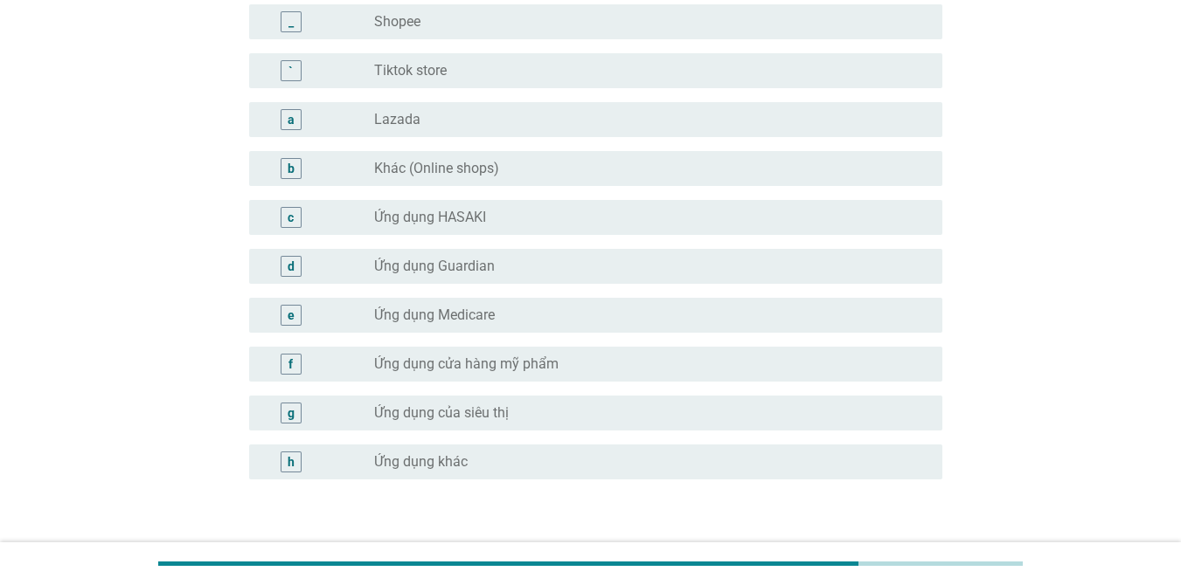
scroll to position [1653, 0]
drag, startPoint x: 1174, startPoint y: 463, endPoint x: 1188, endPoint y: 531, distance: 69.4
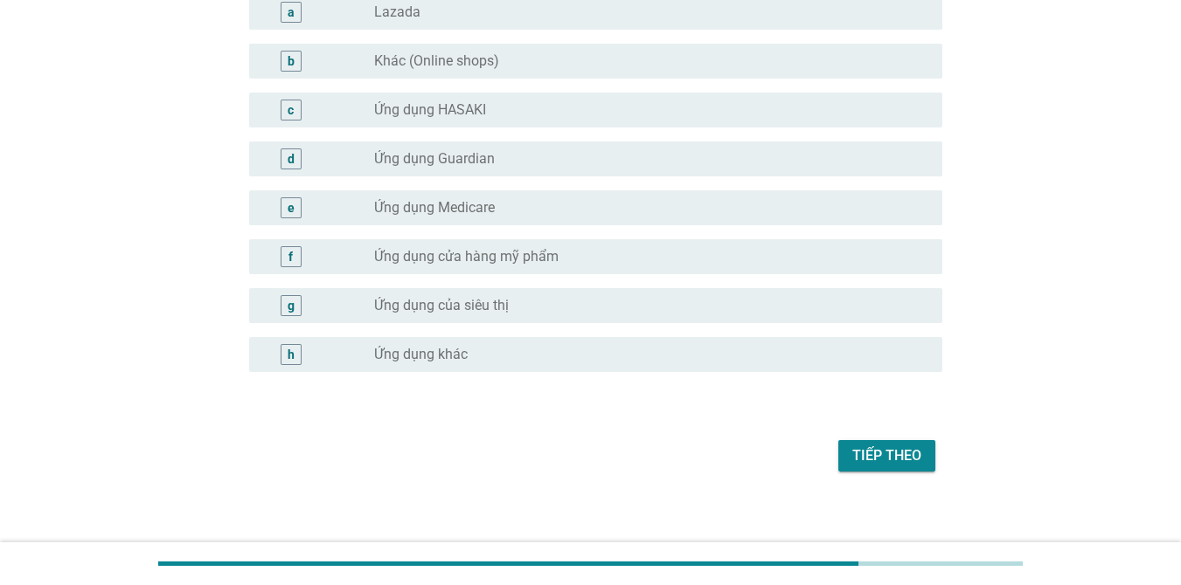
scroll to position [1769, 0]
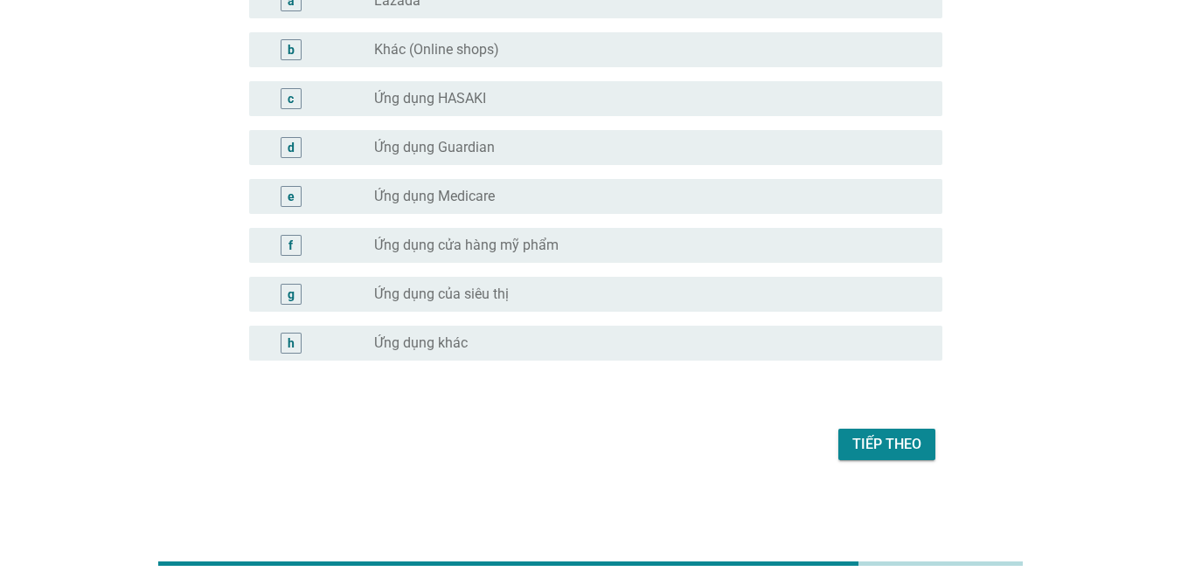
click at [897, 437] on div "Tiếp theo" at bounding box center [886, 444] width 69 height 21
